Goal: Transaction & Acquisition: Purchase product/service

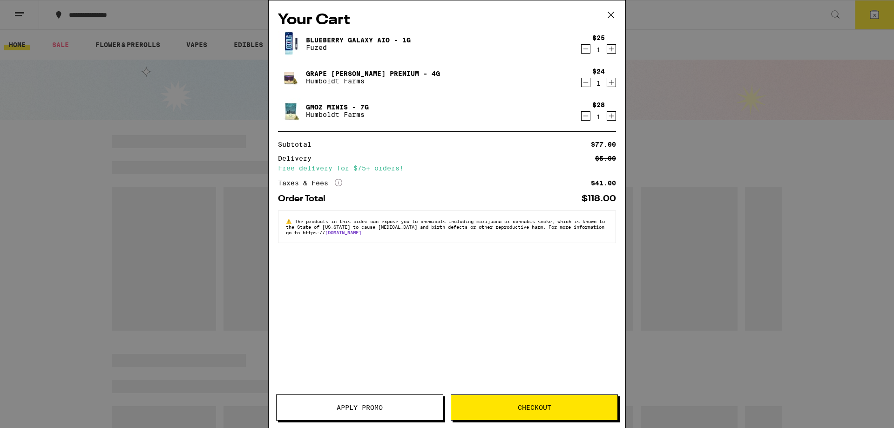
click at [608, 13] on icon at bounding box center [611, 15] width 14 height 14
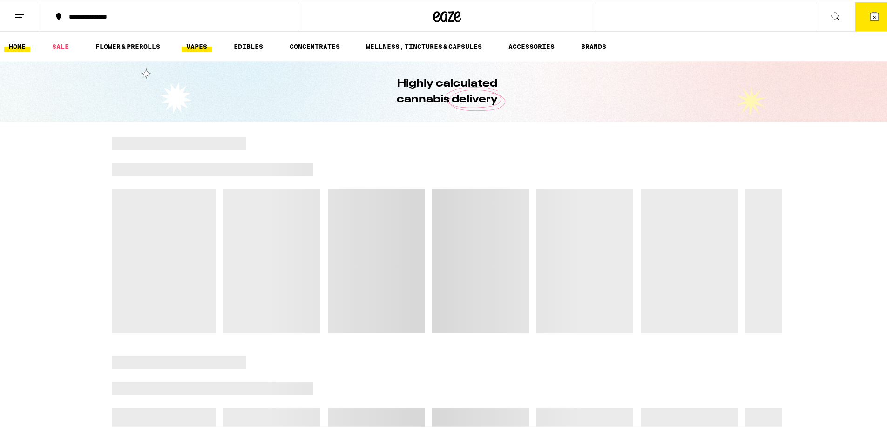
click at [201, 41] on link "VAPES" at bounding box center [197, 44] width 30 height 11
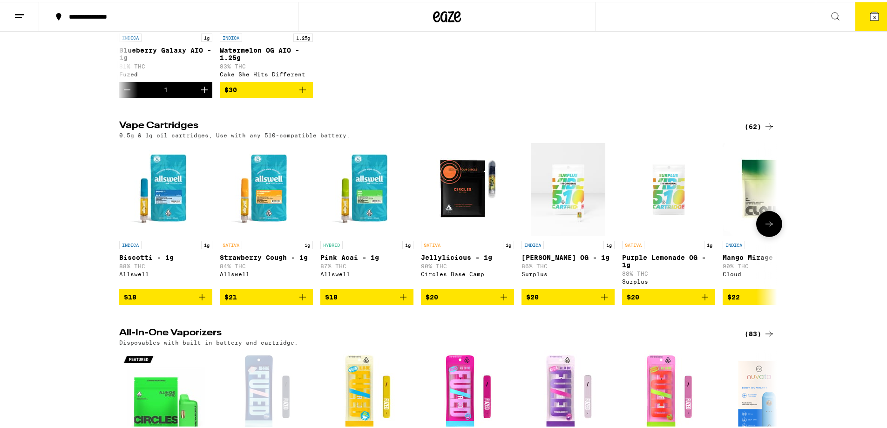
scroll to position [434, 0]
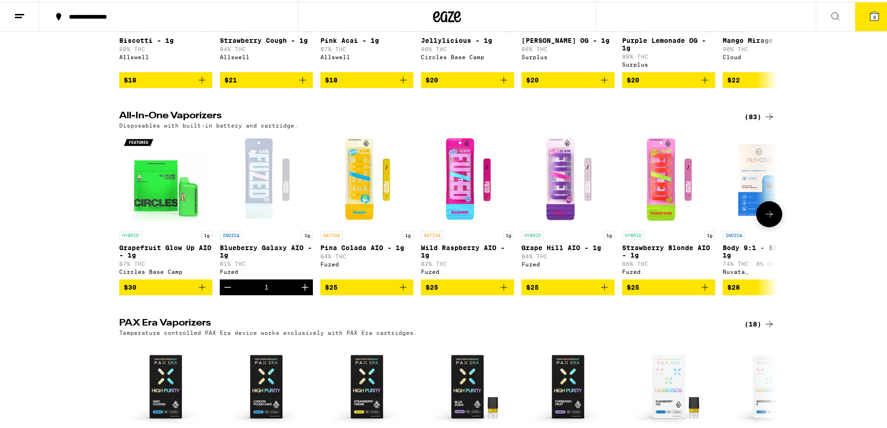
click at [759, 225] on button at bounding box center [769, 212] width 26 height 26
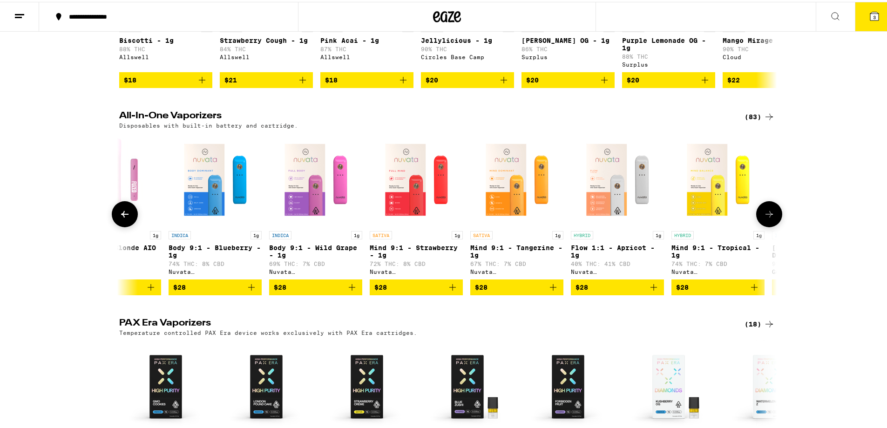
click at [759, 225] on button at bounding box center [769, 212] width 26 height 26
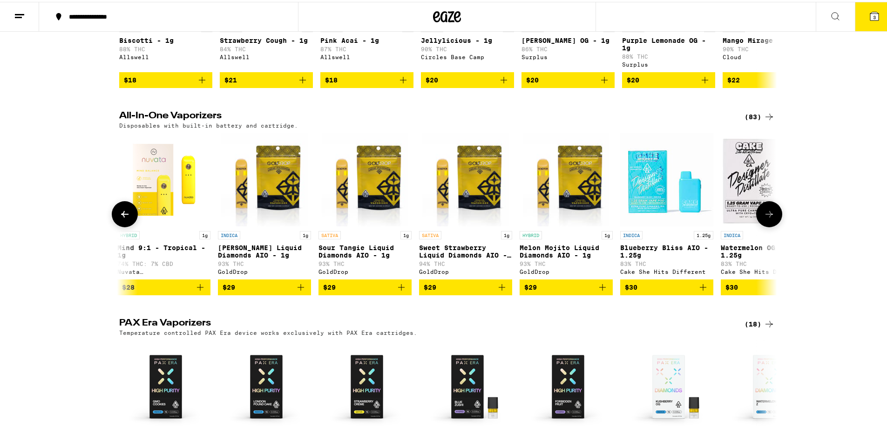
click at [759, 225] on button at bounding box center [769, 212] width 26 height 26
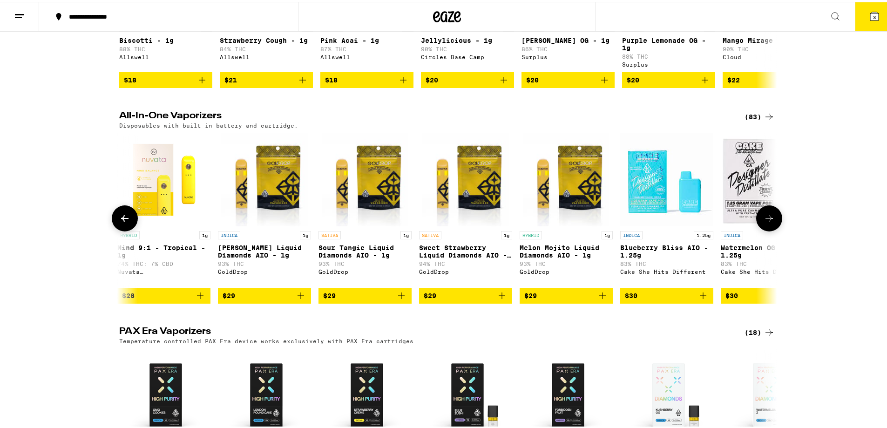
scroll to position [0, 1662]
